Goal: Information Seeking & Learning: Check status

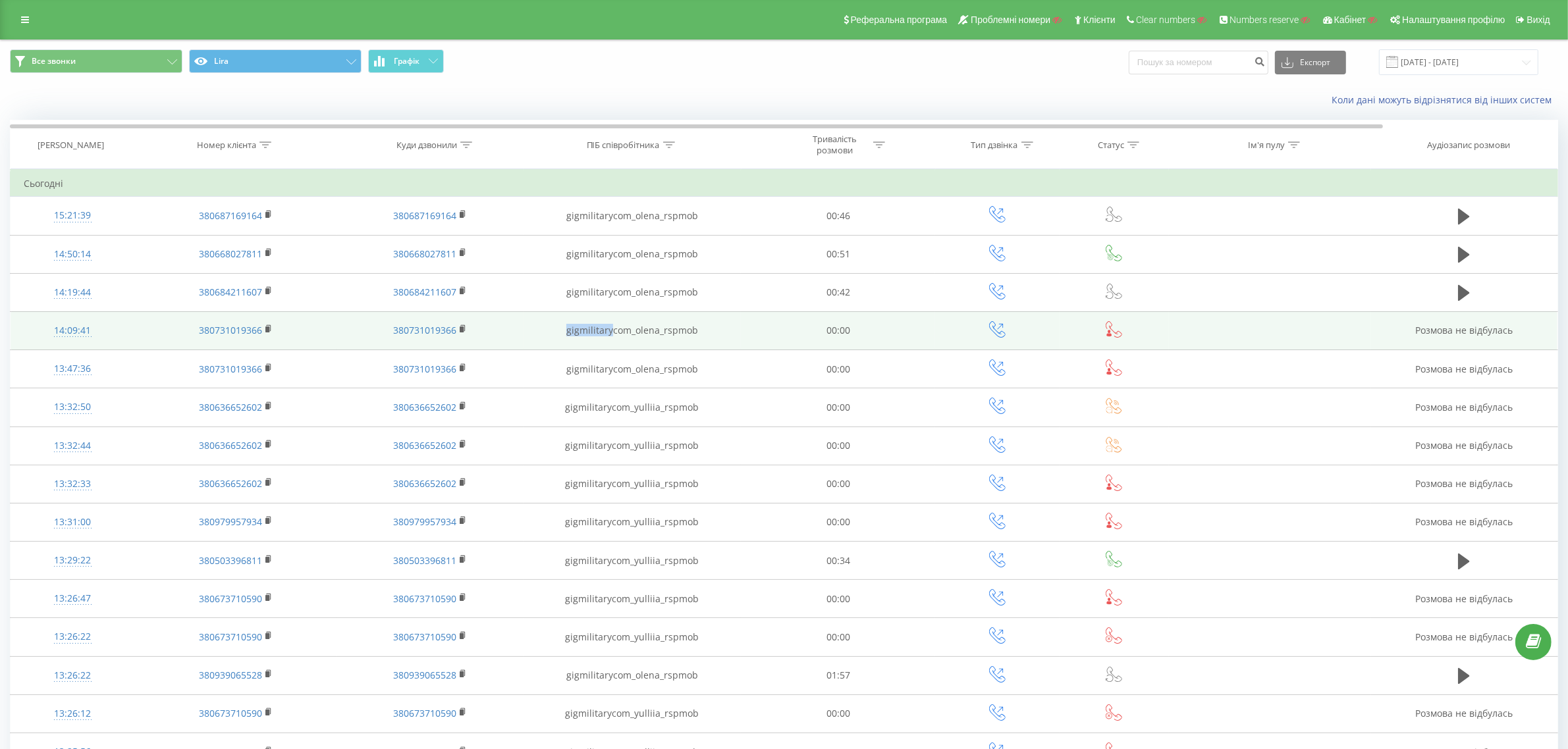
drag, startPoint x: 564, startPoint y: 334, endPoint x: 614, endPoint y: 334, distance: 50.0
click at [614, 334] on td "gigmilitarycom_olena_rspmob" at bounding box center [632, 331] width 218 height 38
copy td "gigmilitary"
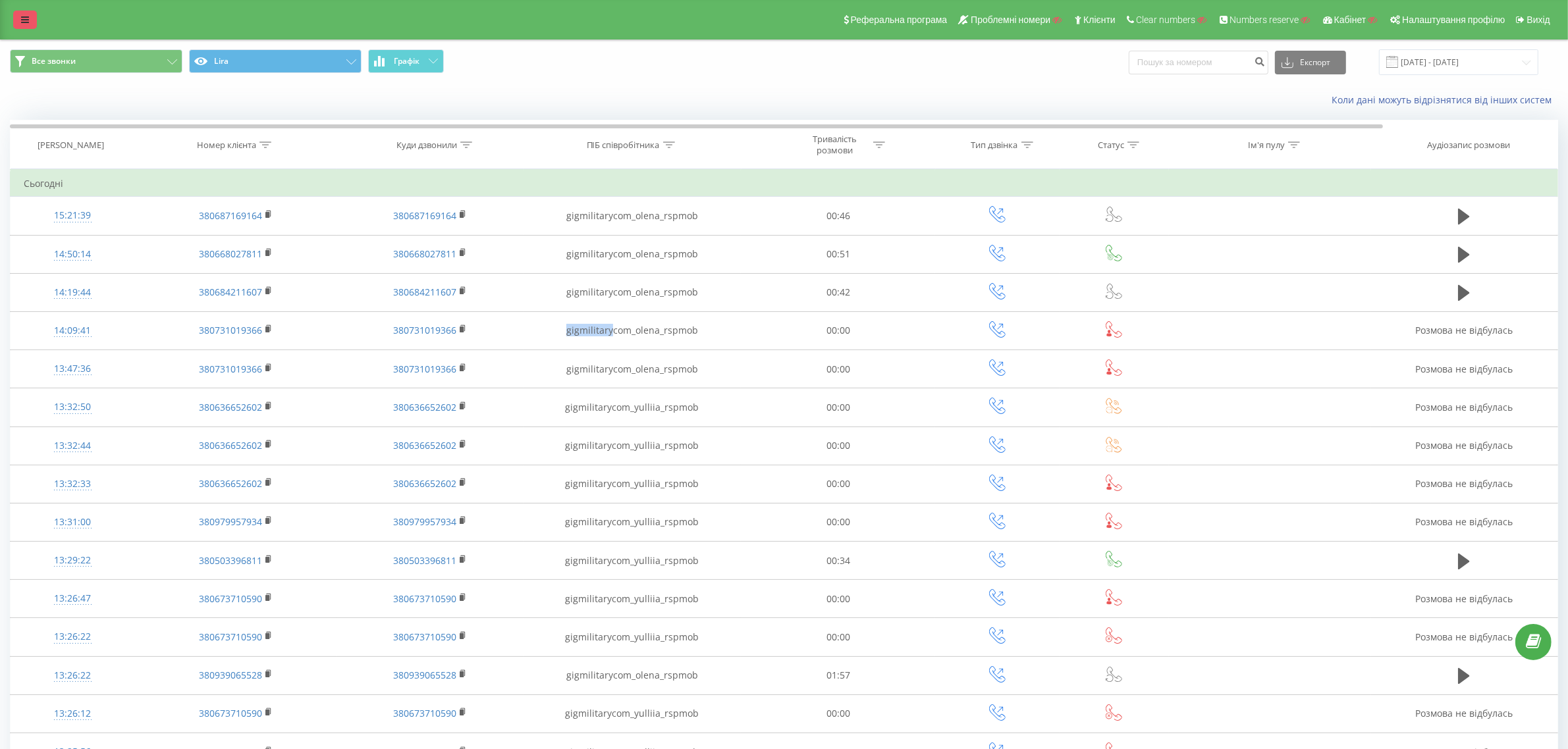
click at [23, 21] on icon at bounding box center [25, 20] width 8 height 9
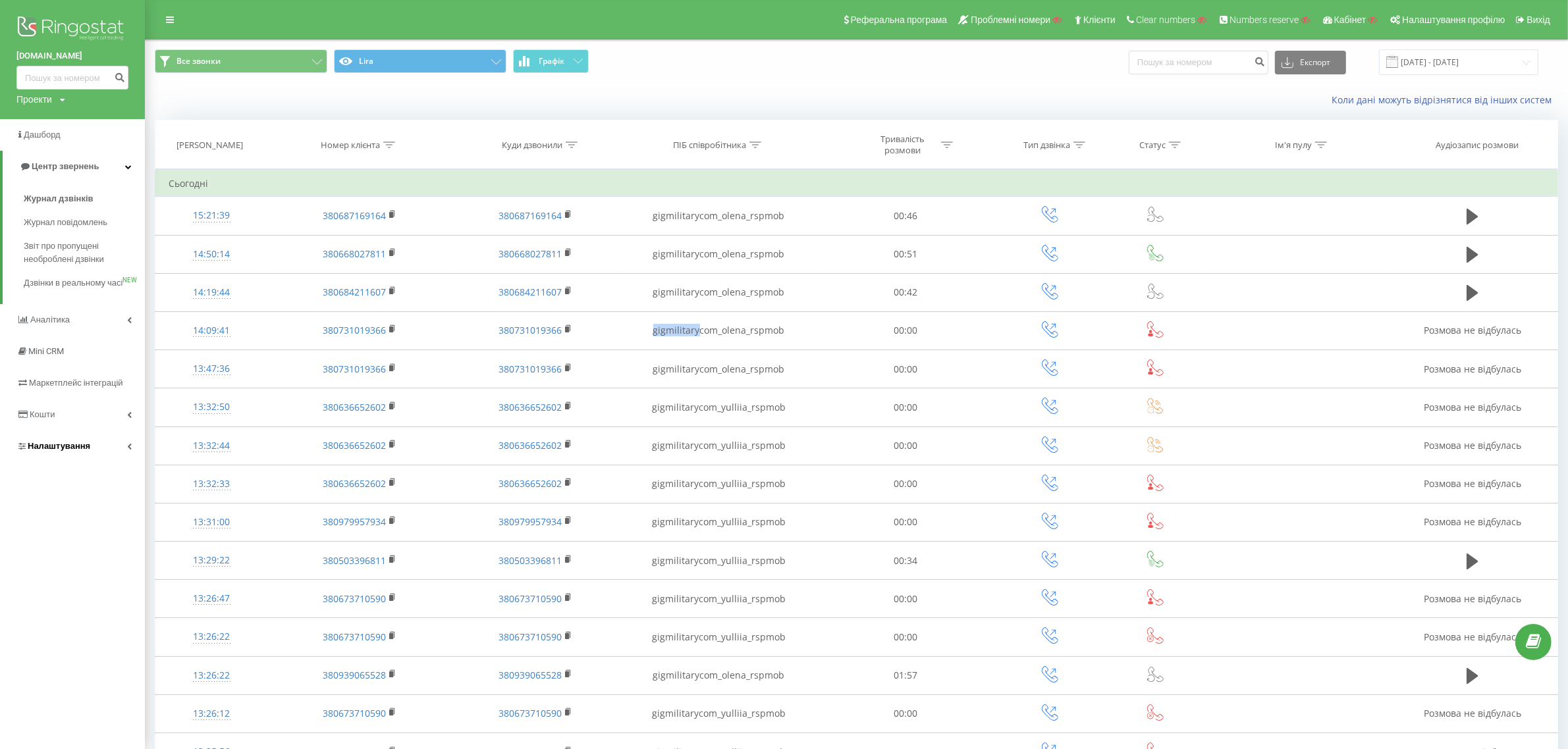
click at [74, 451] on span "Налаштування" at bounding box center [59, 445] width 63 height 10
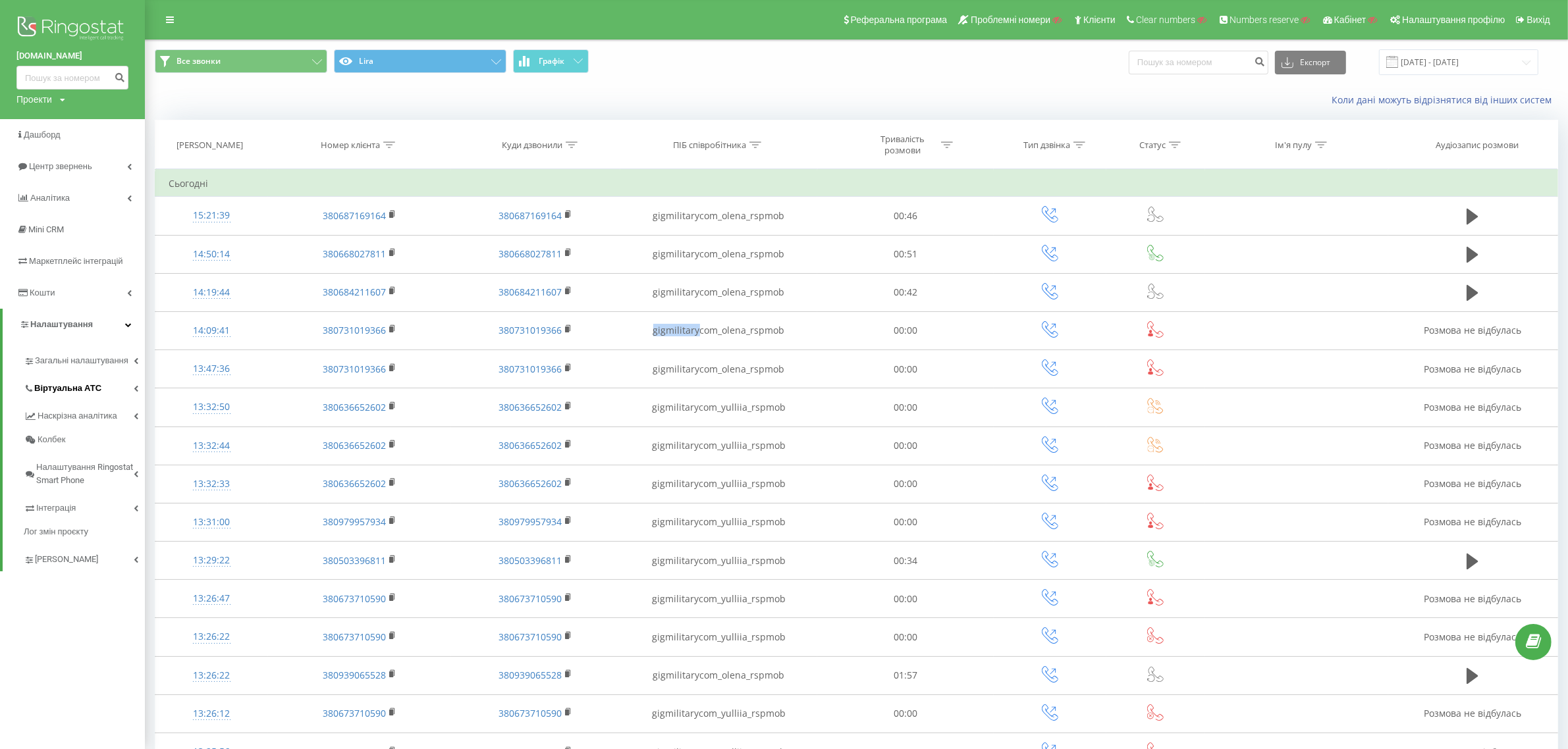
click at [80, 385] on span "Віртуальна АТС" at bounding box center [68, 388] width 67 height 13
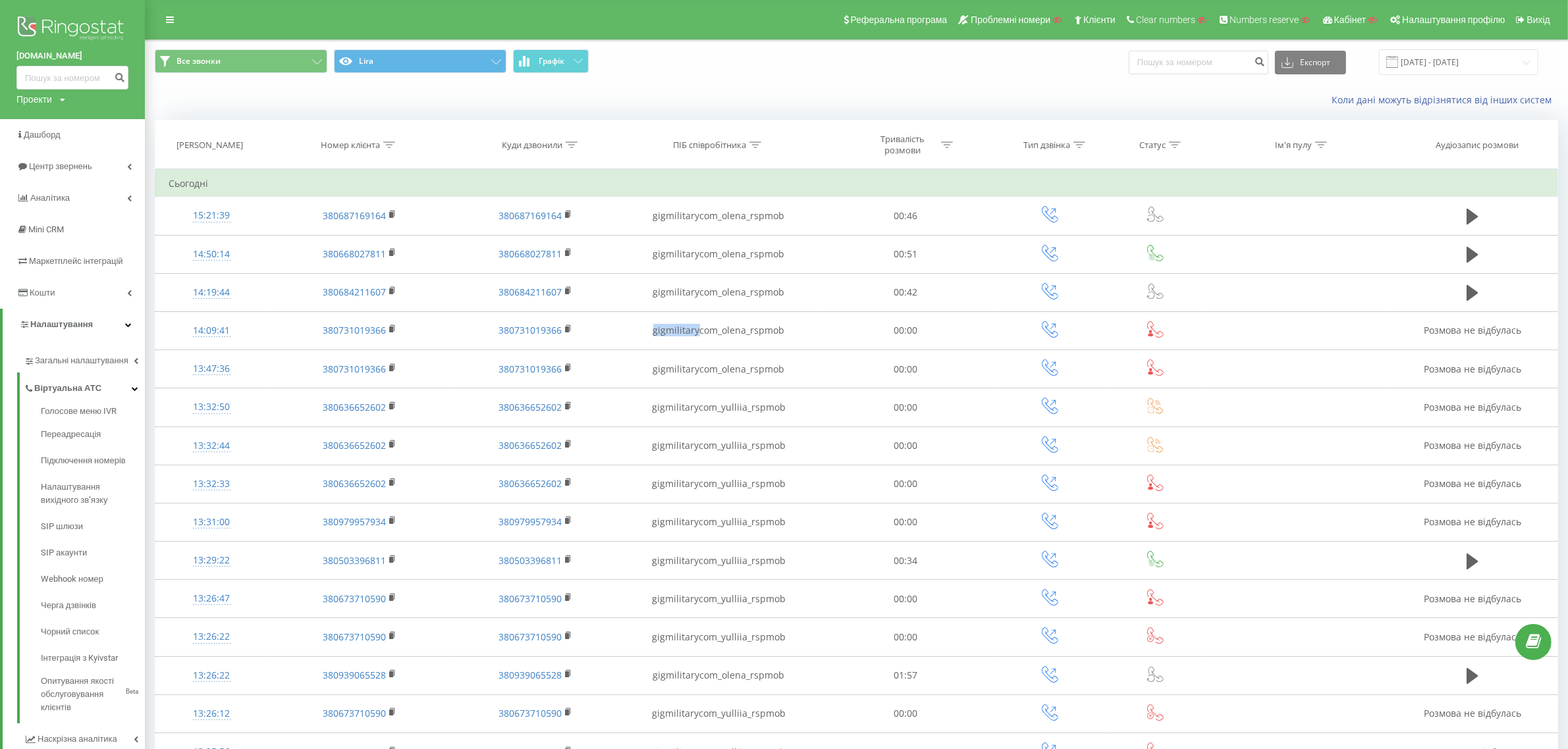
drag, startPoint x: 8, startPoint y: 56, endPoint x: 262, endPoint y: 8, distance: 258.5
click at [132, 54] on div "consolline.com.ua Проекти Пошук" at bounding box center [72, 60] width 145 height 119
copy link "consolline.com.ua"
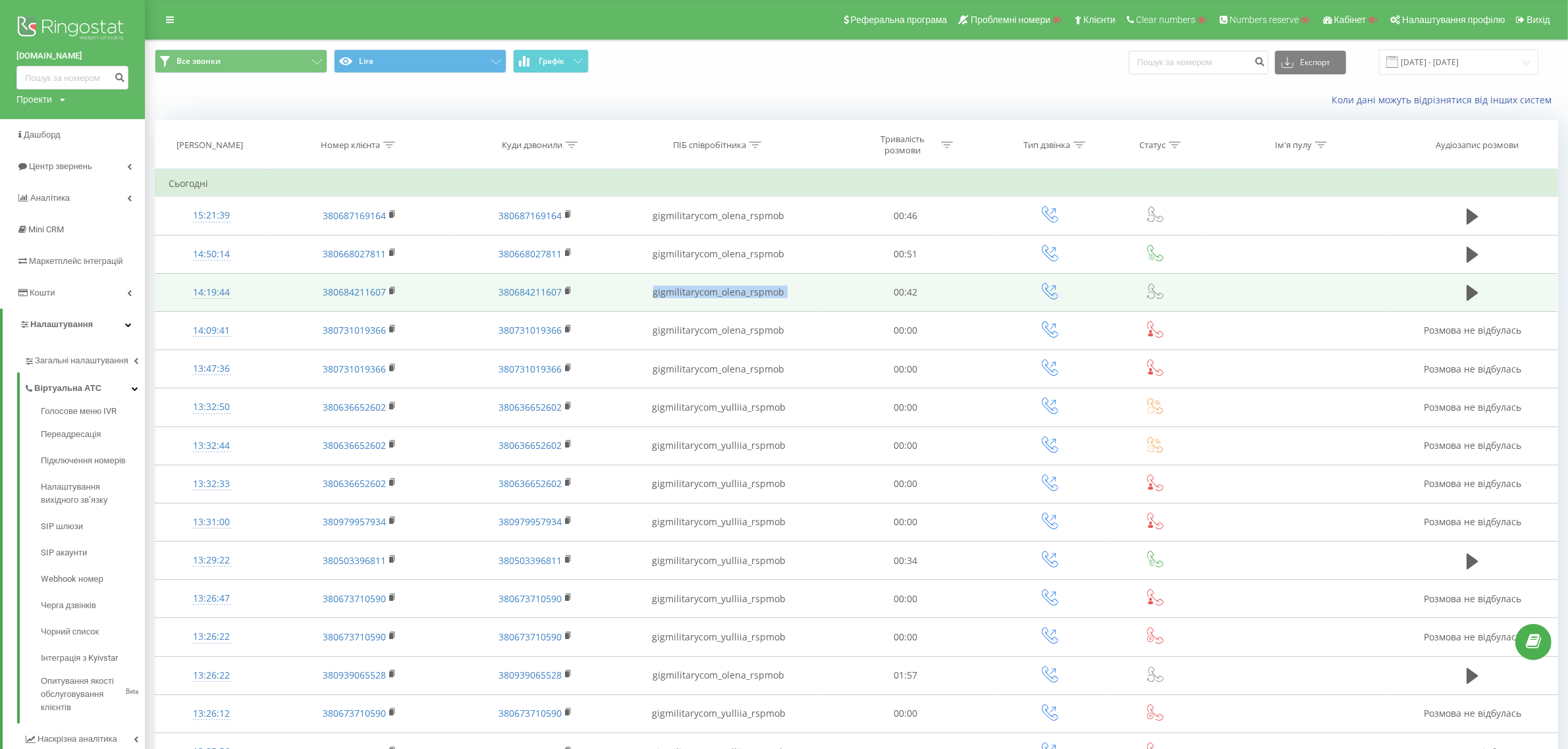
copy td "gigmilitarycom_olena_rspmob"
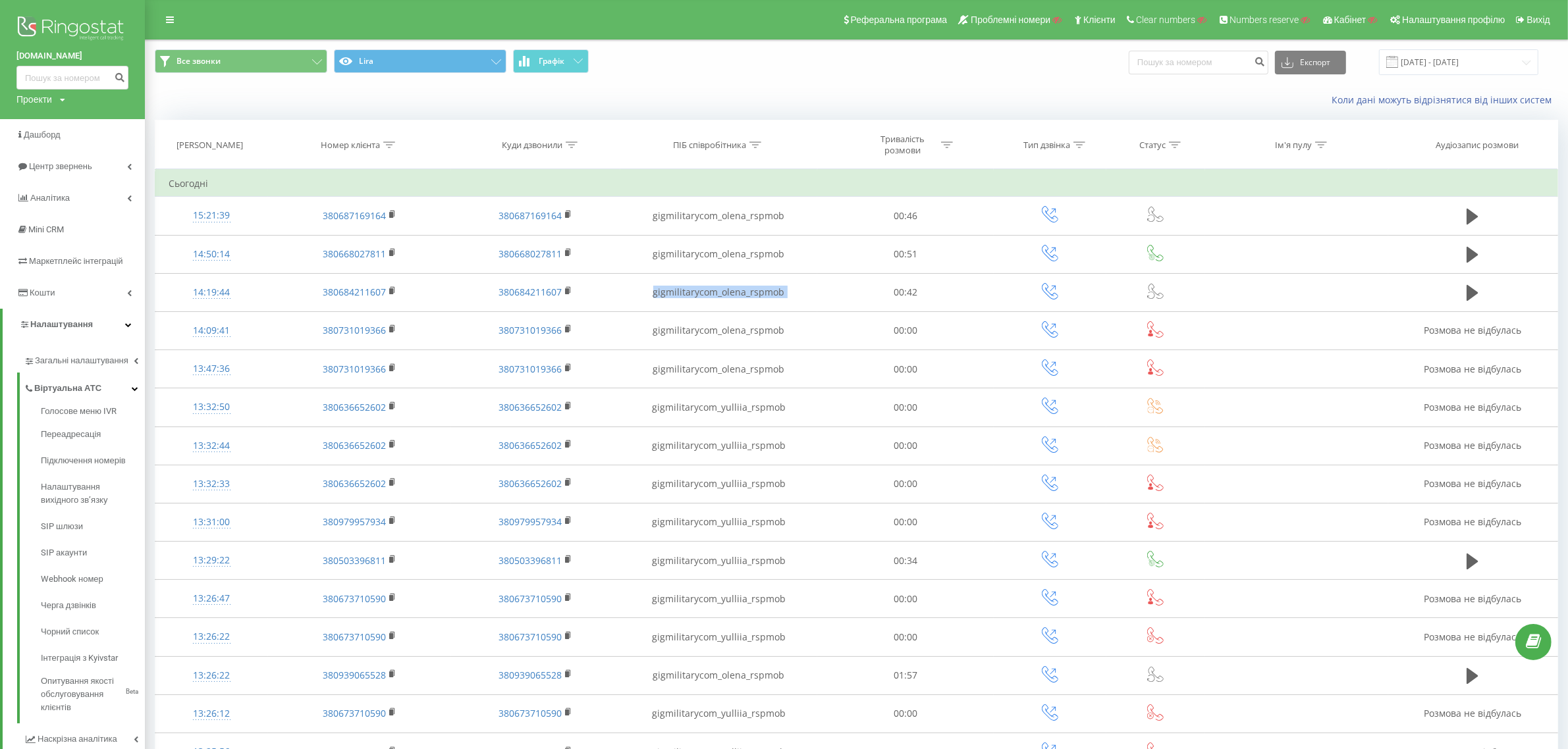
drag, startPoint x: 624, startPoint y: 295, endPoint x: 502, endPoint y: 33, distance: 289.0
click at [820, 295] on tr "14:19:44 380684211607 380684211607 gigmilitarycom_olena_rspmob 00:42" at bounding box center [856, 292] width 1403 height 38
drag, startPoint x: 18, startPoint y: 56, endPoint x: 143, endPoint y: 57, distance: 125.0
click at [143, 57] on div "consolline.com.ua Проекти Пошук" at bounding box center [72, 60] width 145 height 119
copy link "consolline.com.ua"
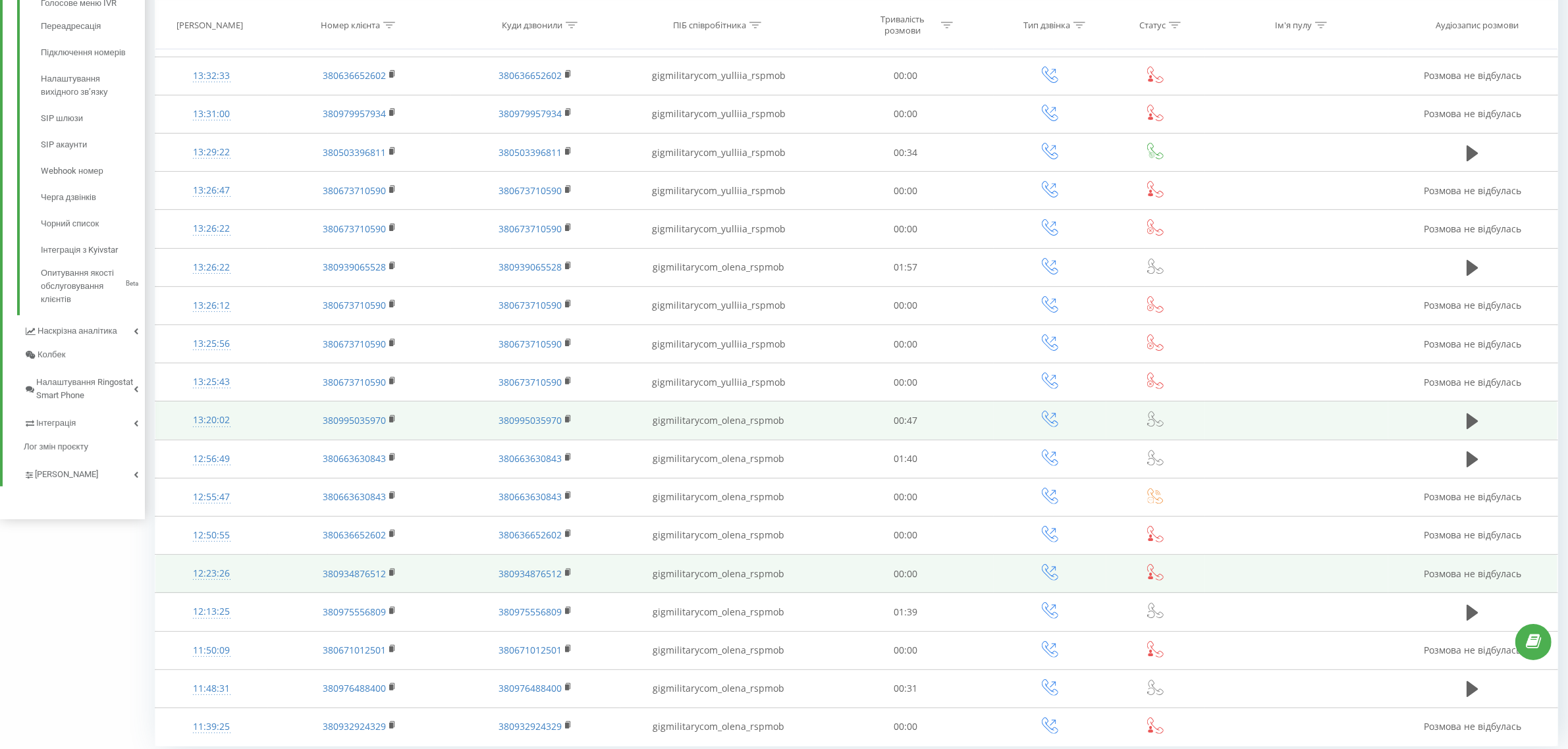
scroll to position [459, 0]
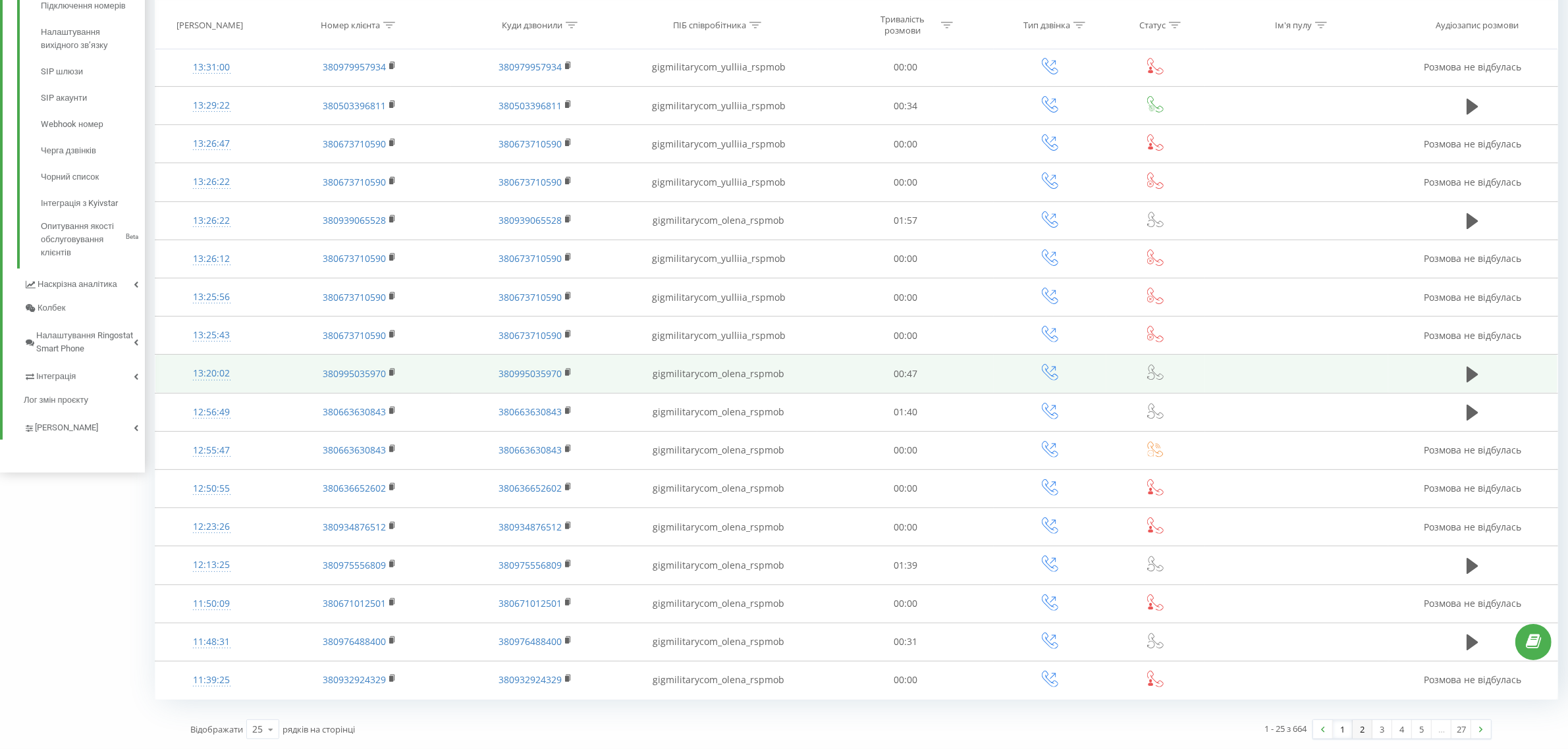
click at [1361, 726] on link "2" at bounding box center [1362, 729] width 20 height 18
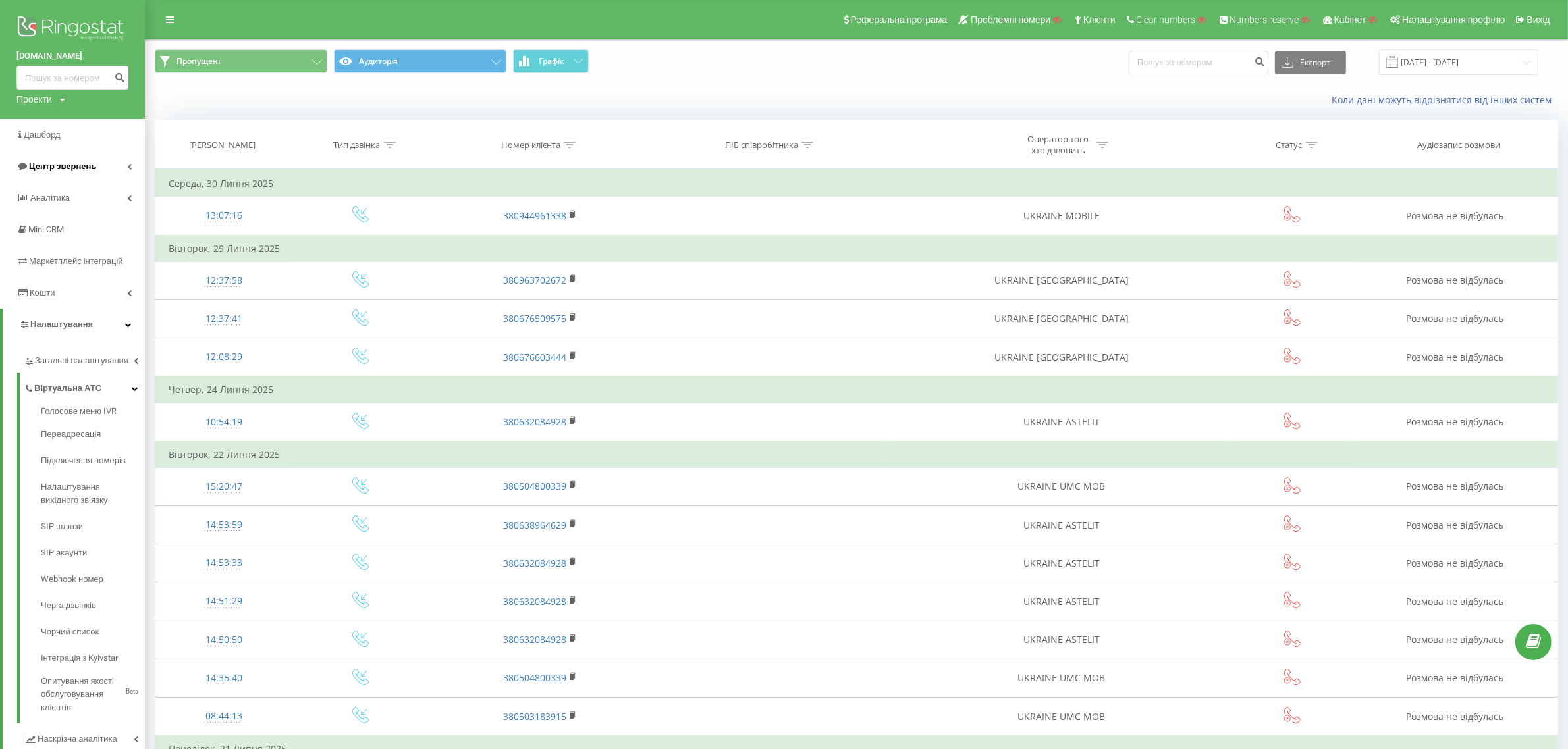
click at [71, 161] on span "Центр звернень" at bounding box center [63, 166] width 67 height 10
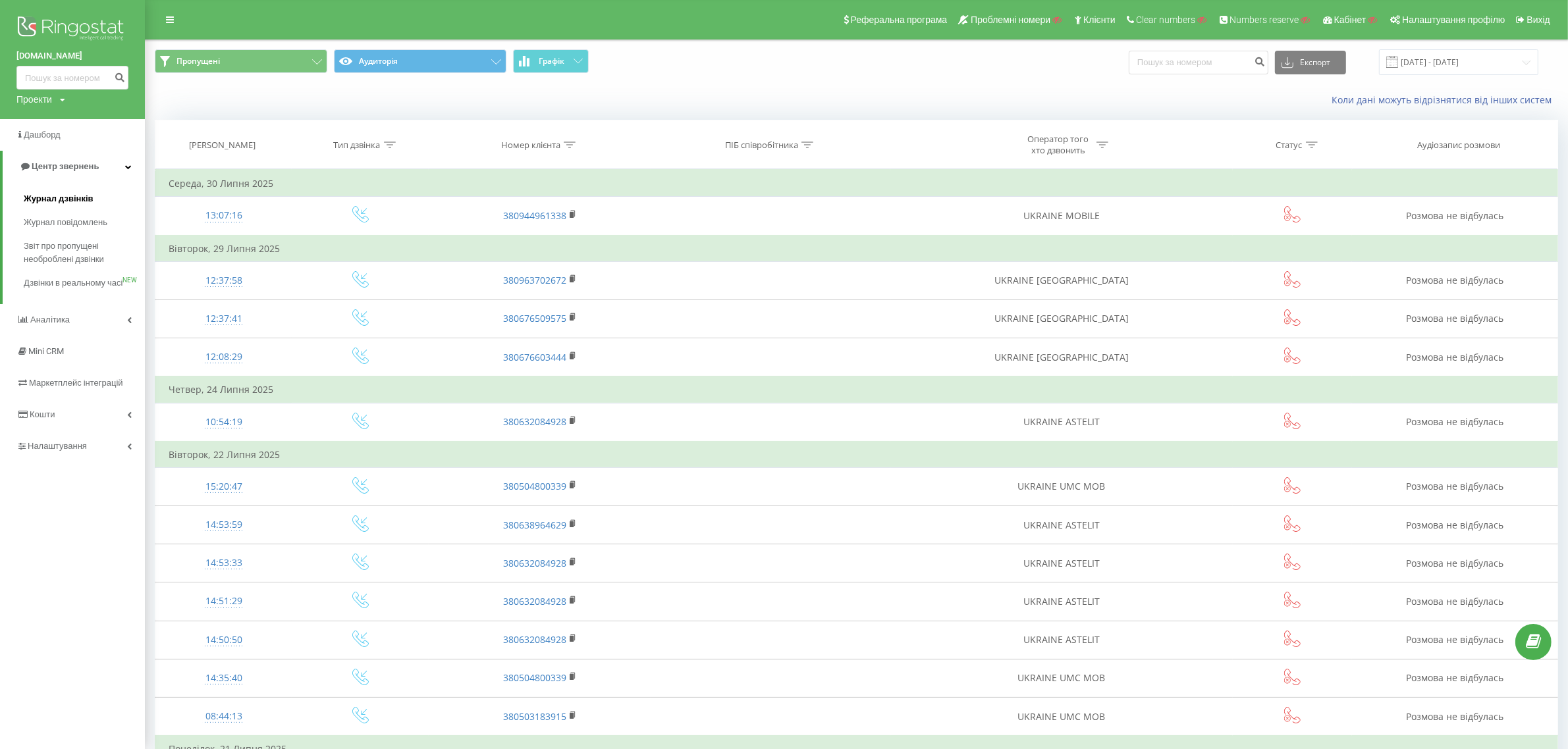
click at [63, 193] on span "Журнал дзвінків" at bounding box center [58, 198] width 70 height 13
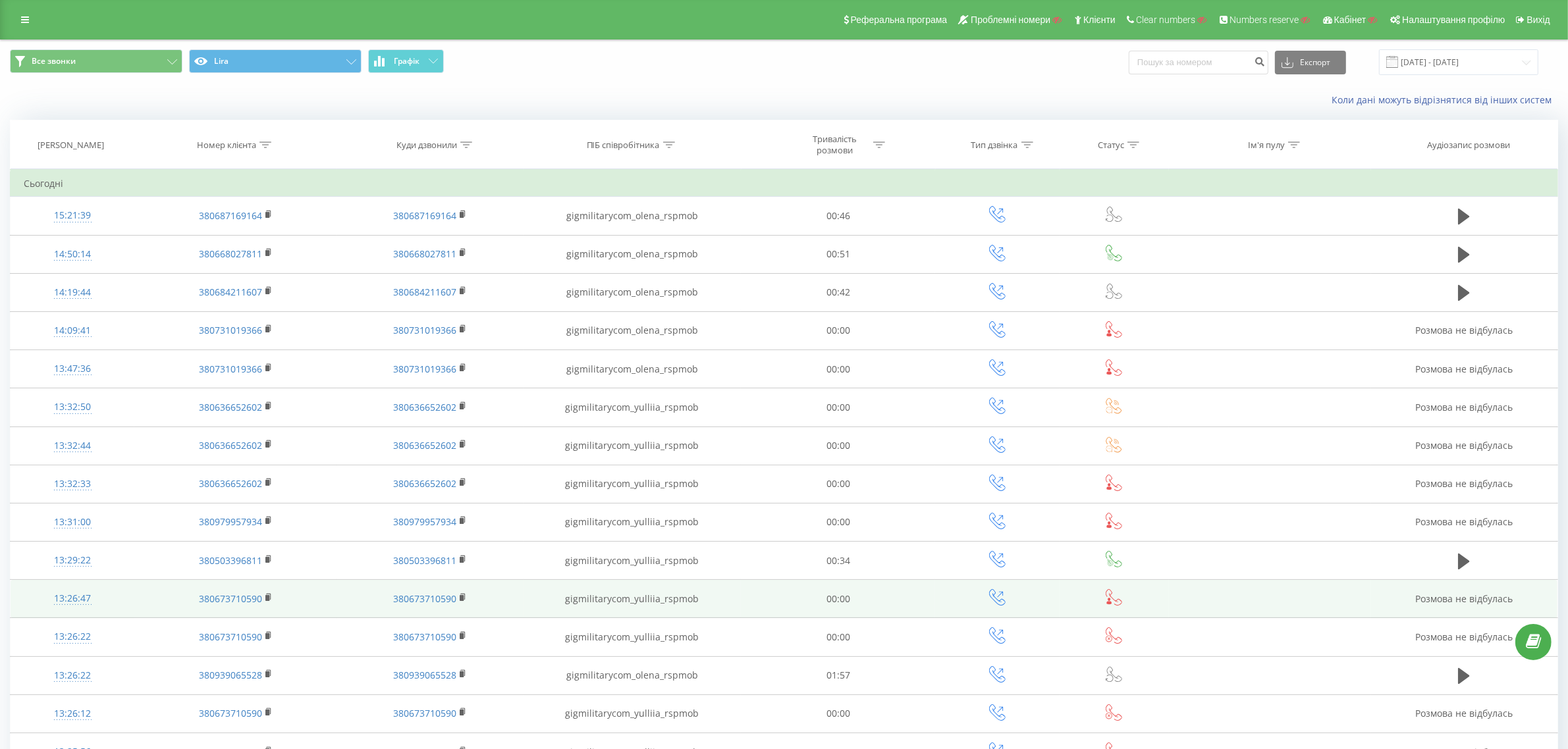
scroll to position [459, 0]
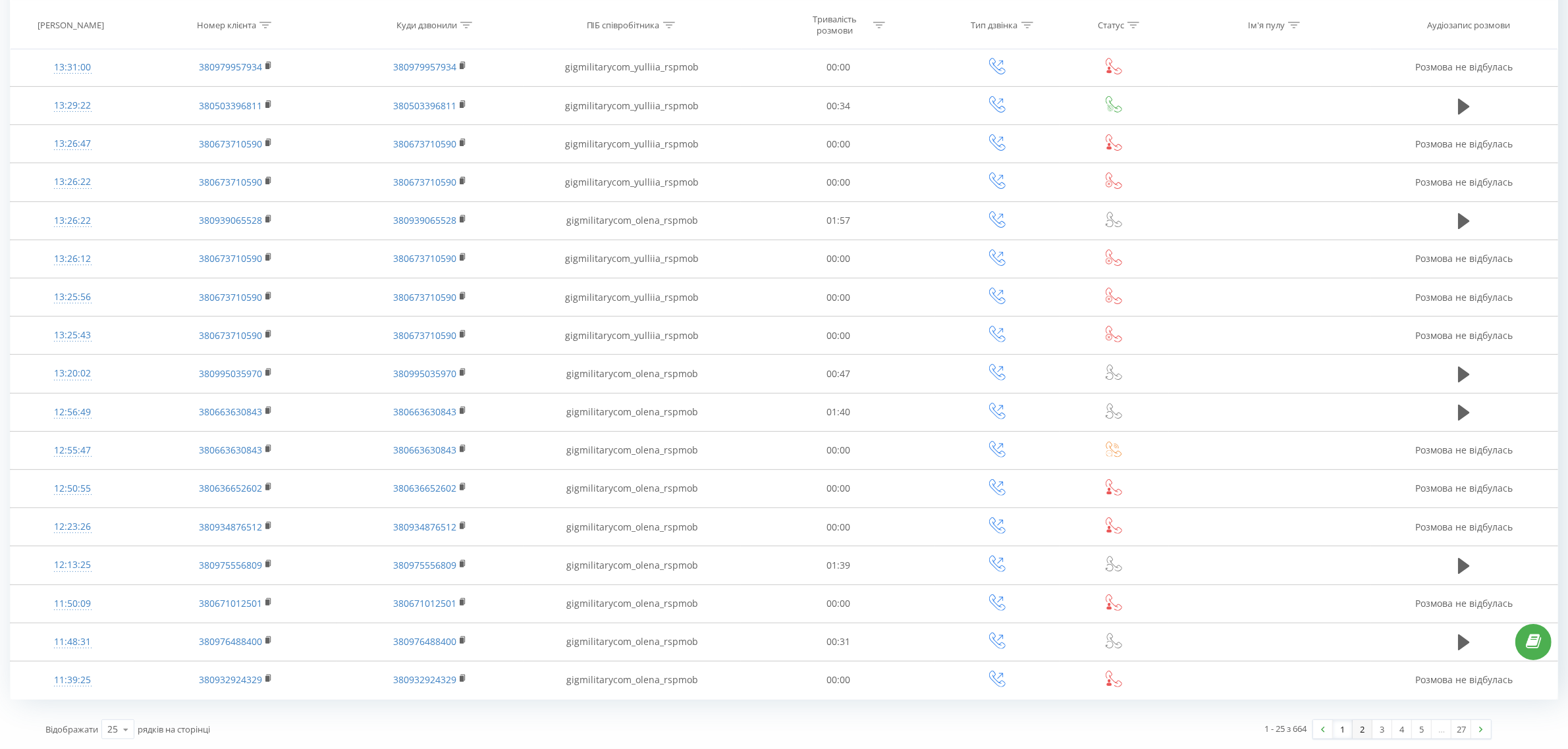
click at [1361, 731] on link "2" at bounding box center [1362, 729] width 20 height 18
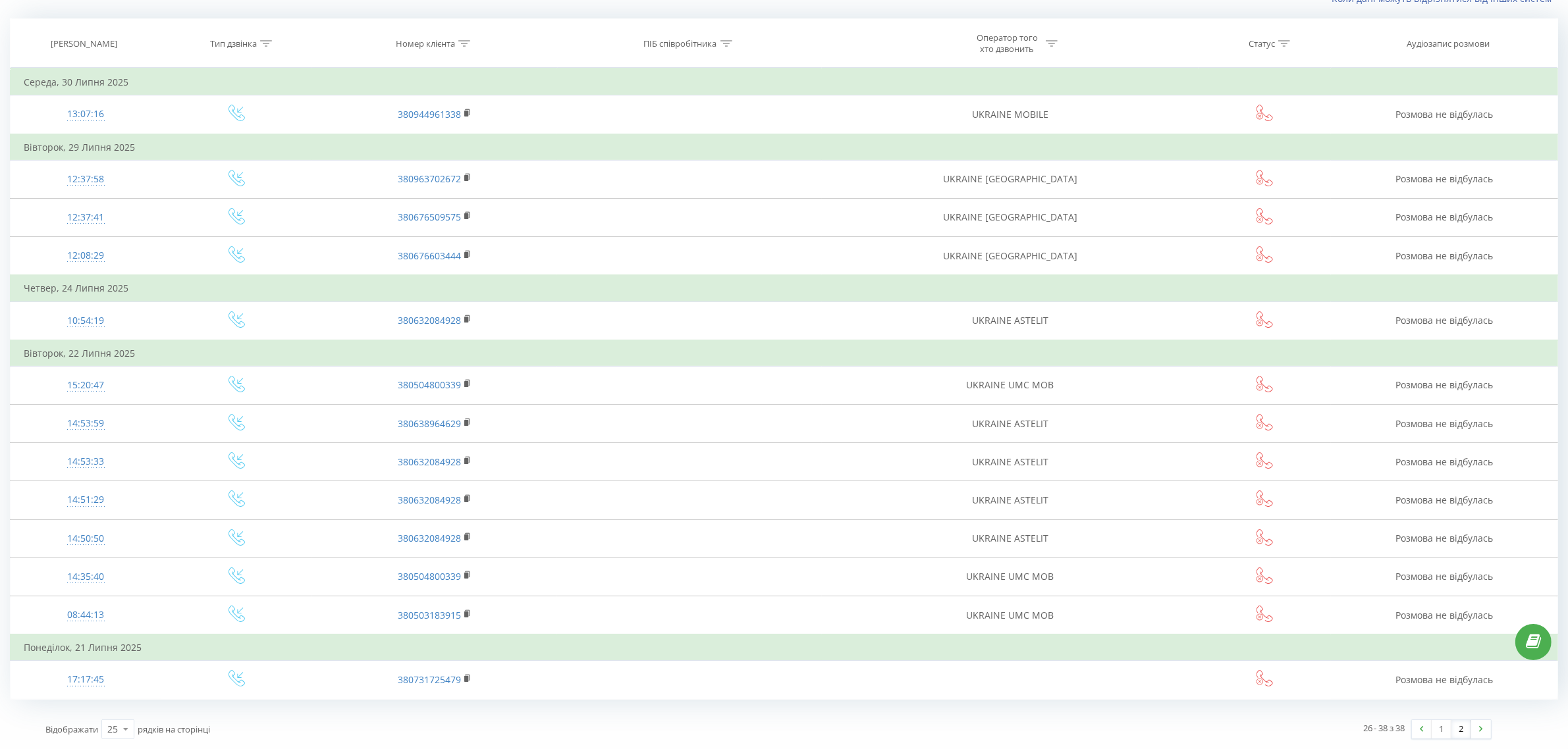
scroll to position [101, 0]
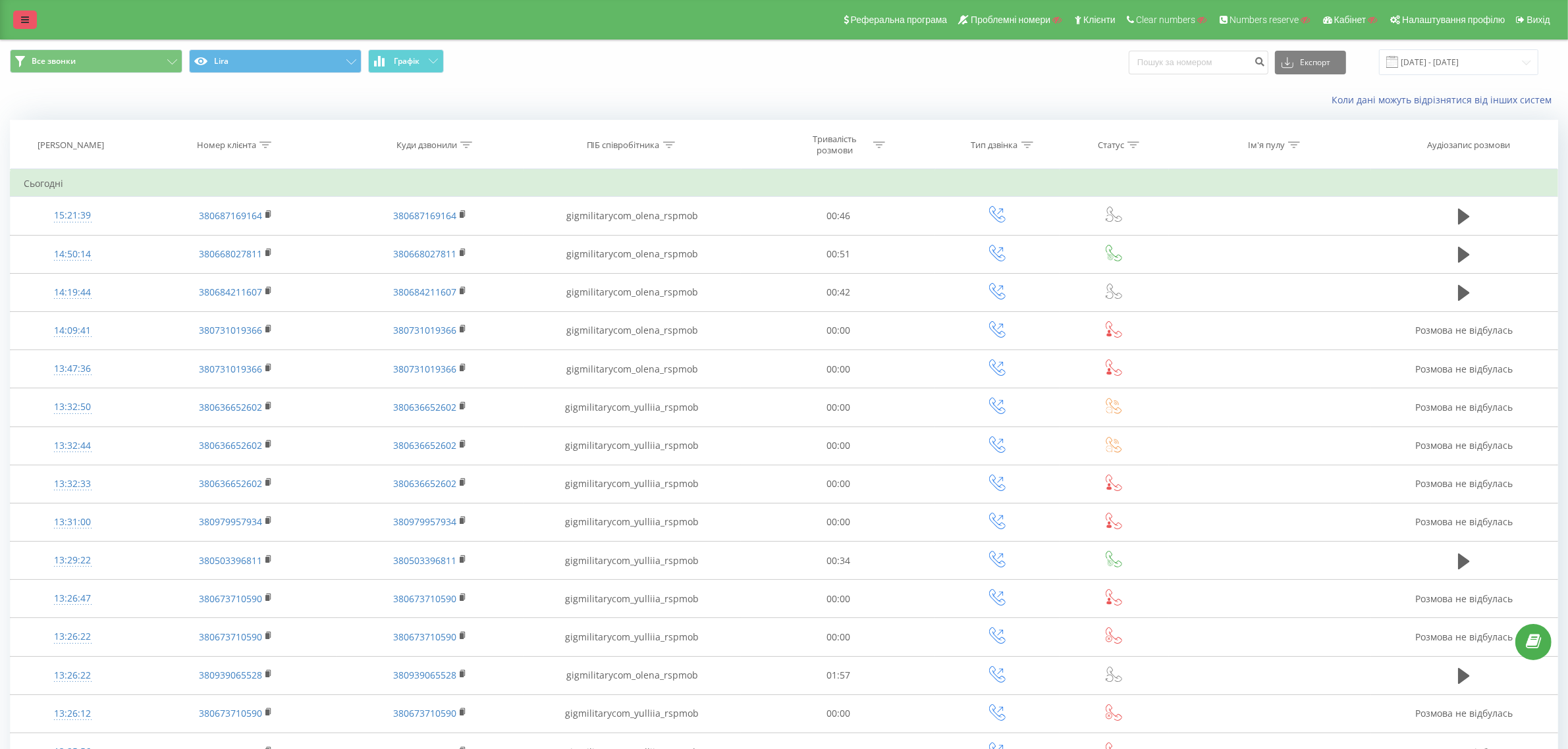
click at [21, 15] on icon at bounding box center [25, 20] width 8 height 9
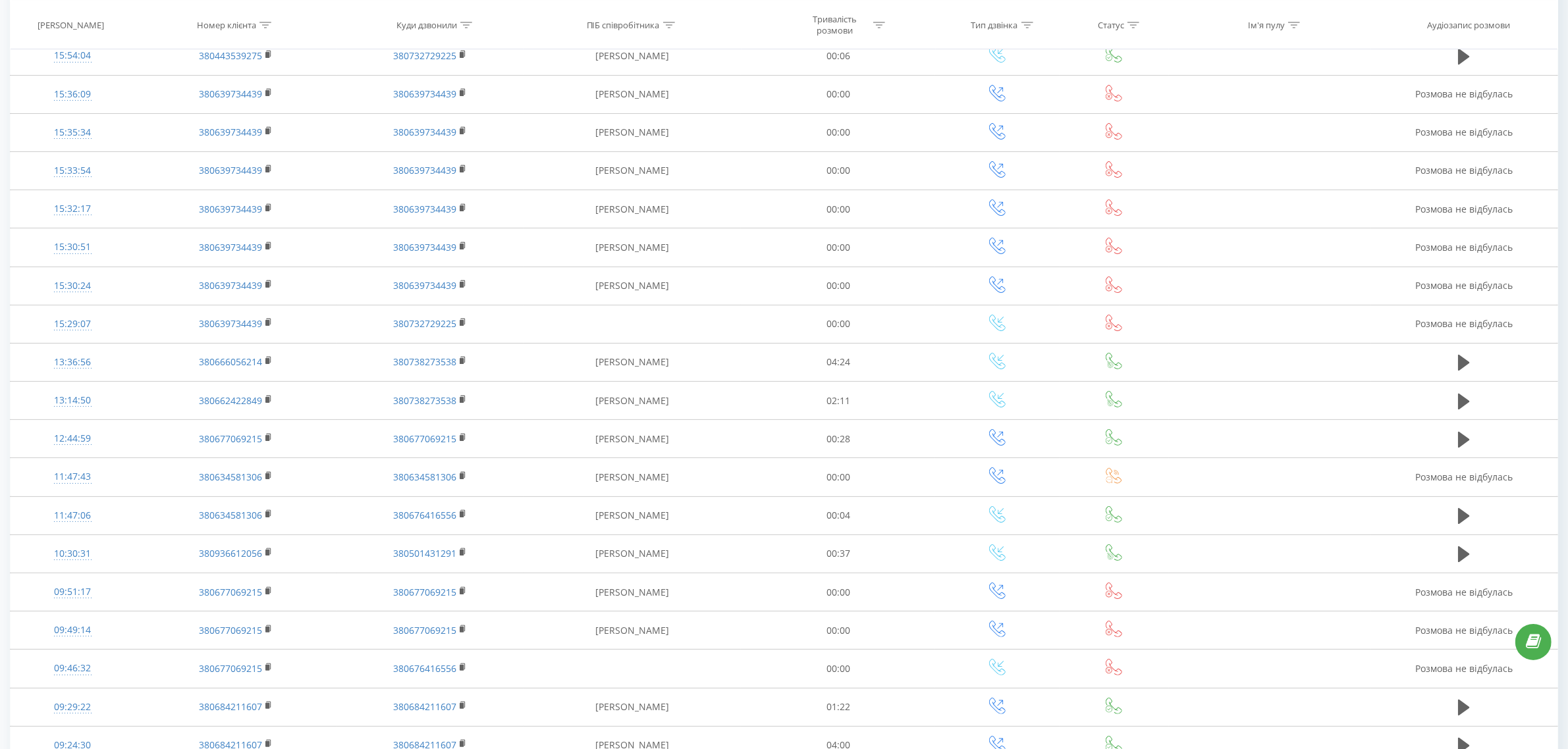
scroll to position [73, 0]
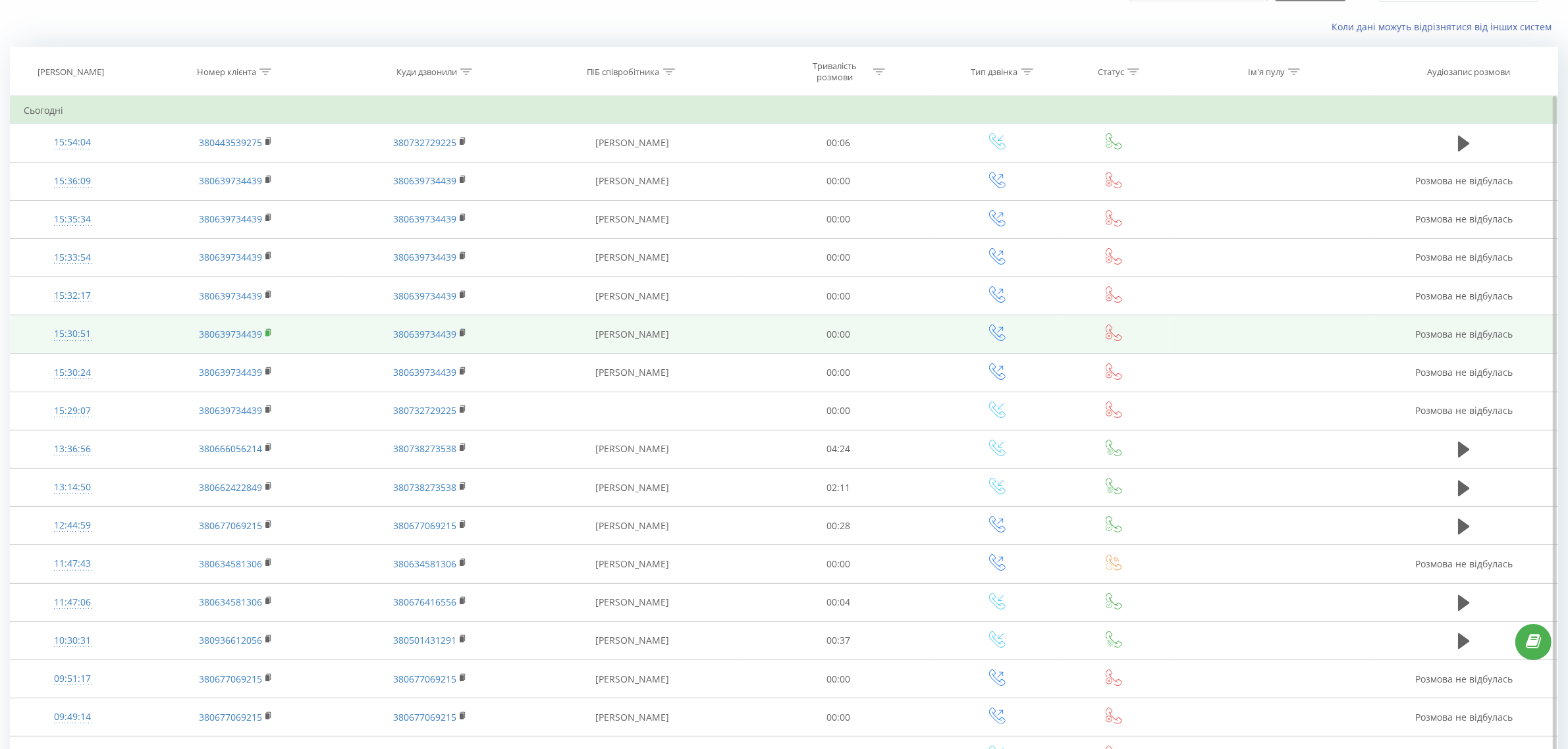
click at [266, 332] on rect at bounding box center [267, 334] width 4 height 6
